Goal: Find specific page/section: Find specific page/section

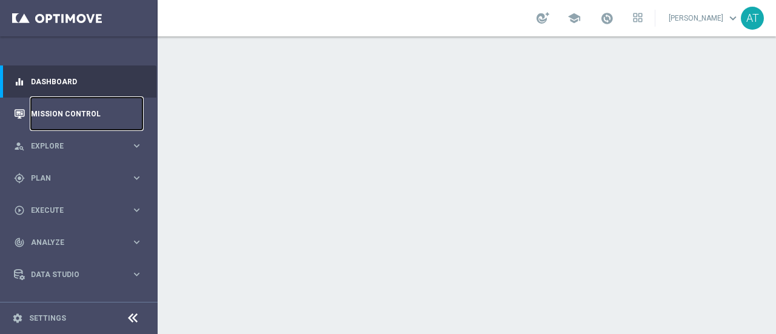
click at [80, 112] on link "Mission Control" at bounding box center [87, 114] width 112 height 32
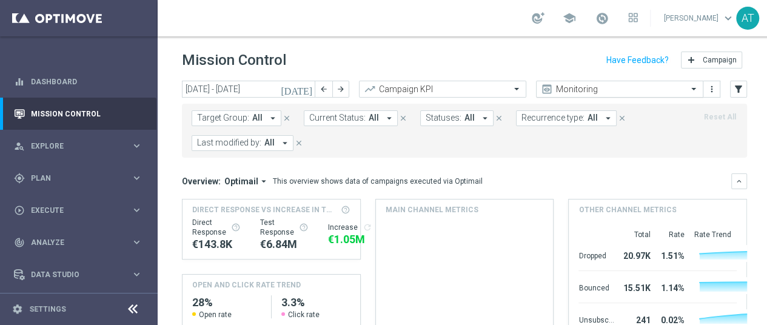
click at [678, 91] on div at bounding box center [620, 89] width 166 height 10
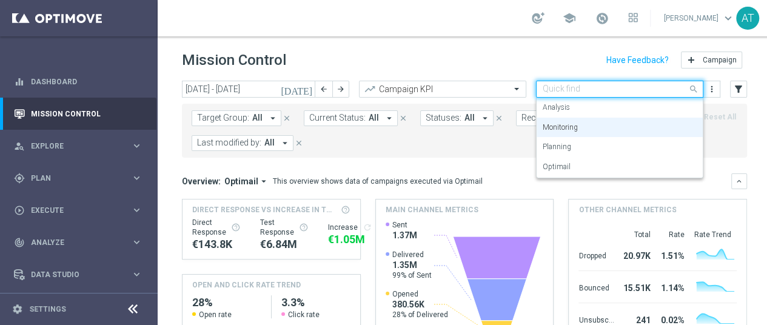
click at [678, 91] on div at bounding box center [620, 89] width 166 height 10
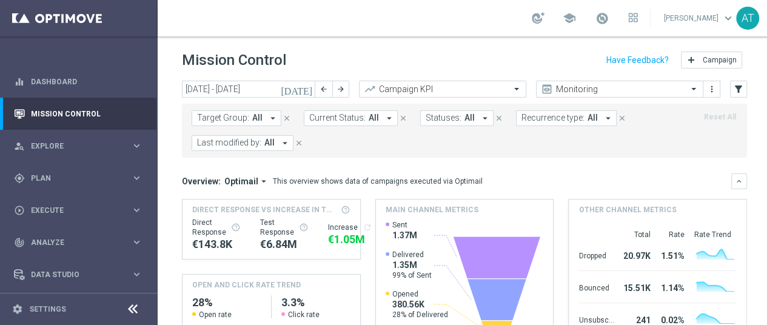
click at [571, 58] on div "Mission Control add Campaign" at bounding box center [464, 61] width 565 height 24
click at [267, 139] on span "All" at bounding box center [269, 143] width 10 height 10
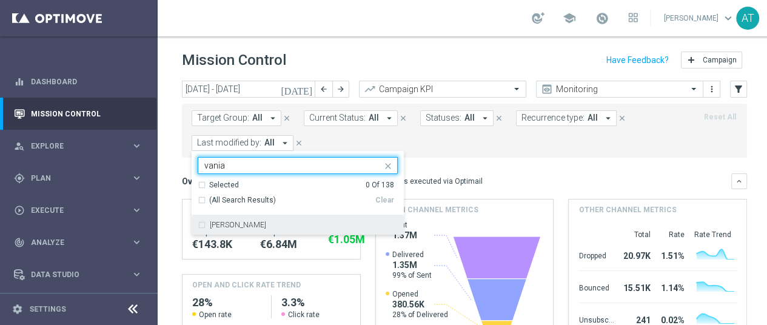
click at [224, 224] on label "[PERSON_NAME]" at bounding box center [238, 224] width 56 height 7
type input "vania"
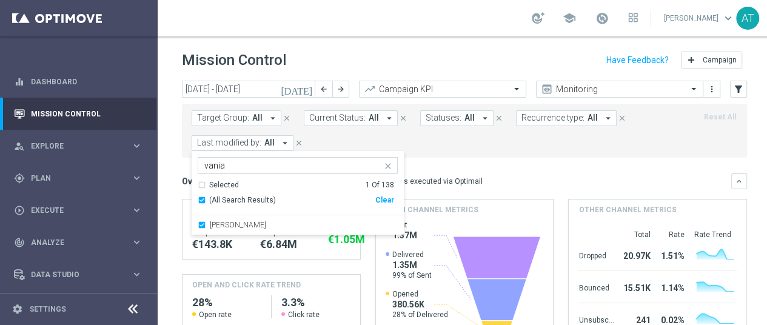
click at [507, 176] on div "Overview: Optimail arrow_drop_down This overview shows data of campaigns execut…" at bounding box center [456, 181] width 549 height 11
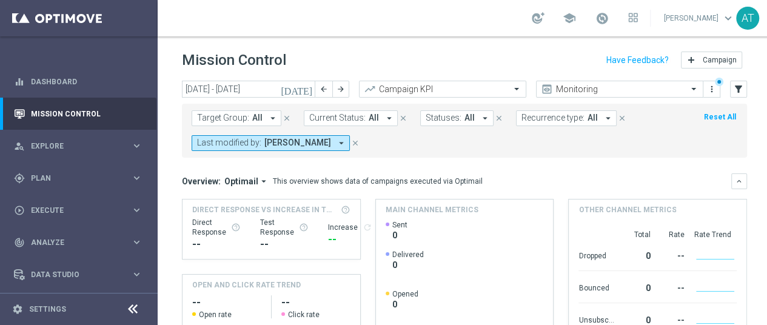
scroll to position [9, 0]
click at [305, 84] on icon "[DATE]" at bounding box center [297, 89] width 33 height 11
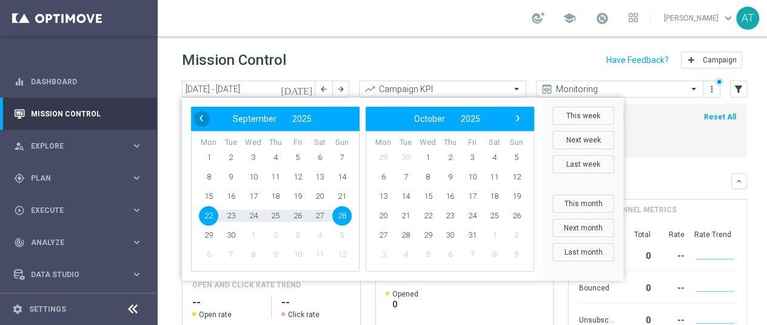
click at [197, 111] on span "‹" at bounding box center [201, 118] width 16 height 16
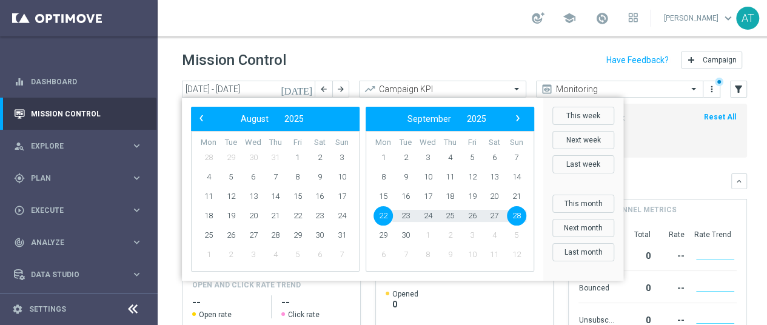
click at [197, 111] on span "‹" at bounding box center [201, 118] width 16 height 16
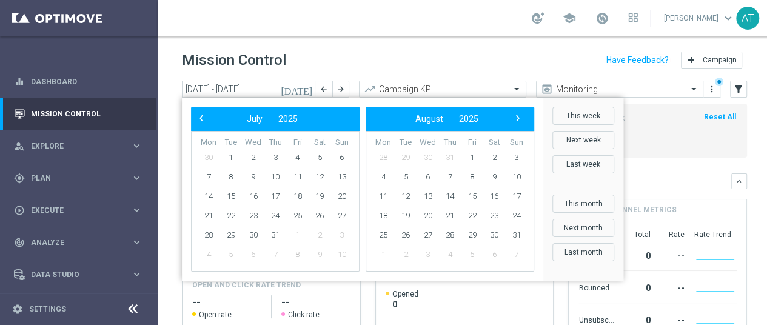
click at [197, 111] on span "‹" at bounding box center [201, 118] width 16 height 16
click at [275, 148] on span "1" at bounding box center [275, 157] width 19 height 19
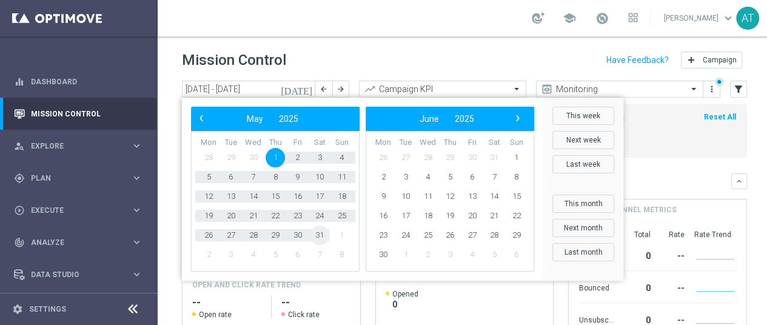
click at [319, 226] on span "31" at bounding box center [319, 235] width 19 height 19
type input "[DATE] - [DATE]"
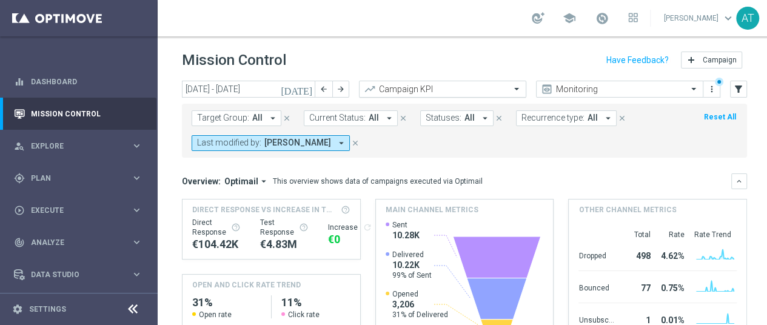
click at [452, 84] on input "text" at bounding box center [431, 89] width 130 height 10
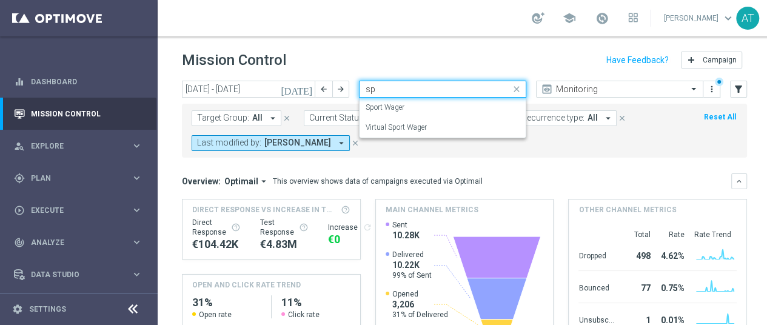
type input "s"
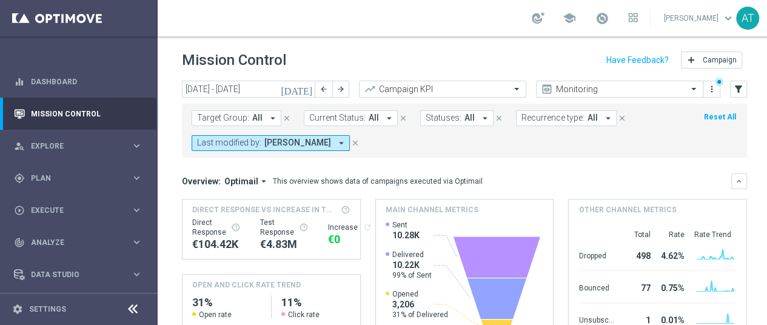
click at [441, 49] on div "Mission Control add Campaign" at bounding box center [464, 61] width 565 height 24
click at [587, 113] on span "All" at bounding box center [592, 118] width 10 height 10
click at [738, 84] on icon "filter_alt" at bounding box center [738, 89] width 11 height 11
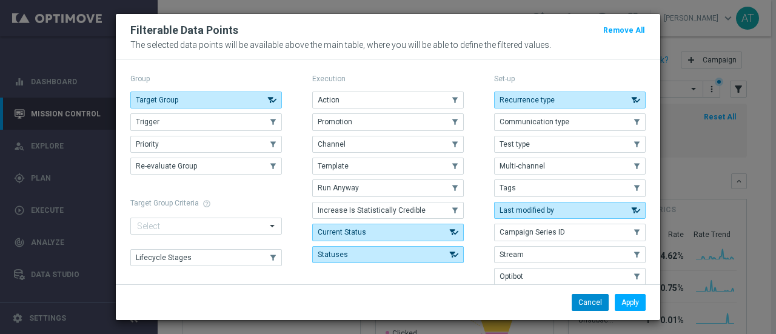
click at [581, 295] on button "Cancel" at bounding box center [590, 302] width 37 height 17
